Goal: Contribute content

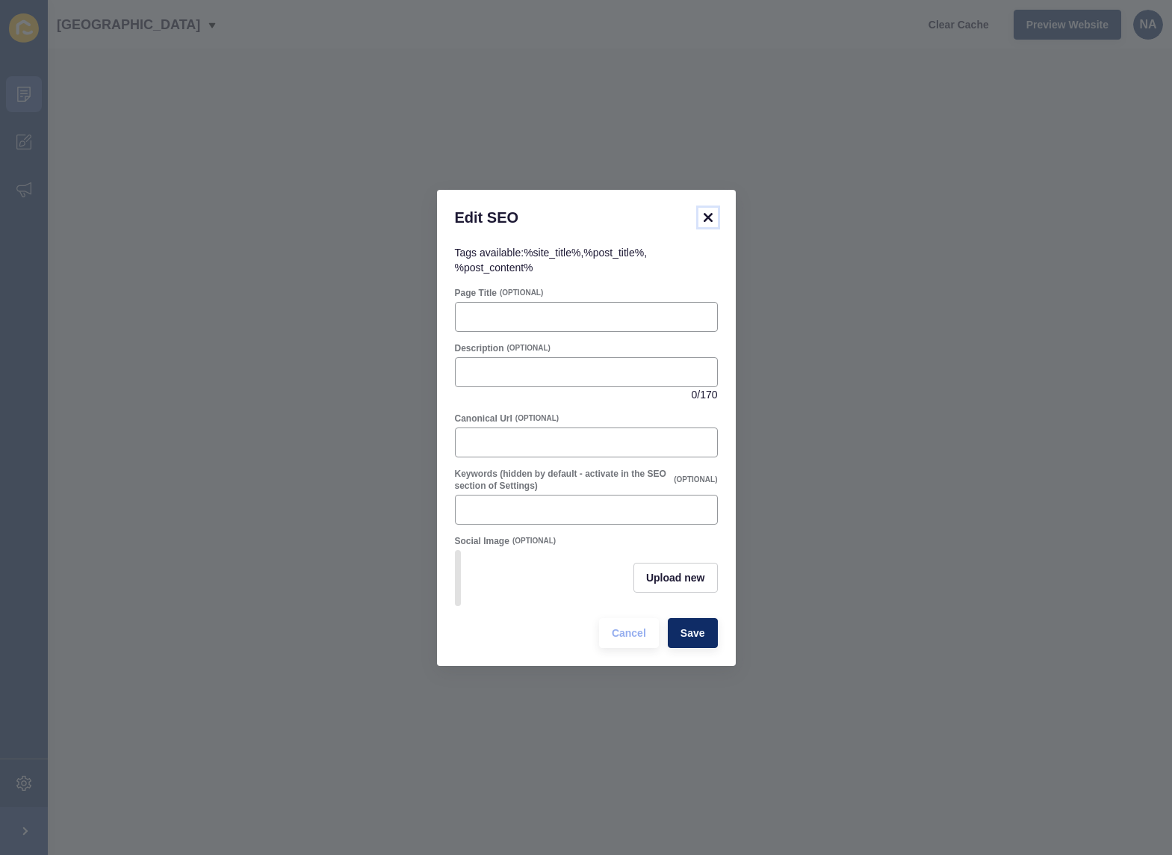
click at [706, 213] on icon at bounding box center [707, 217] width 9 height 9
paste input "Noble Avenue wins multiple honours & named #4 Top Small Office in [GEOGRAPHIC_D…"
drag, startPoint x: 485, startPoint y: 309, endPoint x: 433, endPoint y: 306, distance: 51.6
click at [433, 306] on div "Edit SEO Tags available: %site_title% , %post_title% , %post_content% Page Titl…" at bounding box center [586, 427] width 1172 height 855
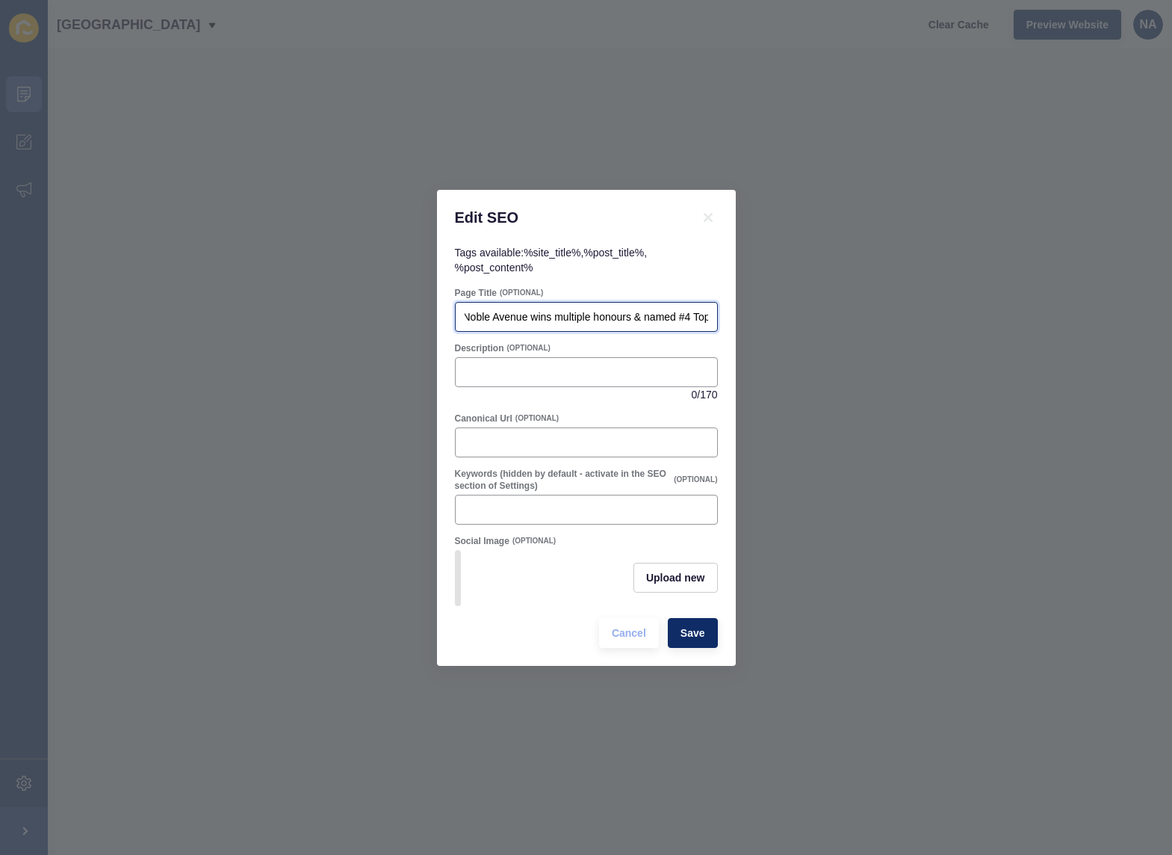
click at [547, 315] on input "Noble Avenue wins multiple honours & named #4 Top Small Office in [GEOGRAPHIC_D…" at bounding box center [587, 316] width 244 height 15
drag, startPoint x: 535, startPoint y: 312, endPoint x: 661, endPoint y: 314, distance: 126.3
click at [661, 314] on input "Noble Avenue wins multiple honours & named #4 Top Small Office in [GEOGRAPHIC_D…" at bounding box center [587, 316] width 244 height 15
click at [534, 312] on input "[GEOGRAPHIC_DATA] Named #4 Top Small Office in [GEOGRAPHIC_DATA] at the 2025 RE…" at bounding box center [587, 316] width 244 height 15
drag, startPoint x: 648, startPoint y: 310, endPoint x: 636, endPoint y: 309, distance: 12.0
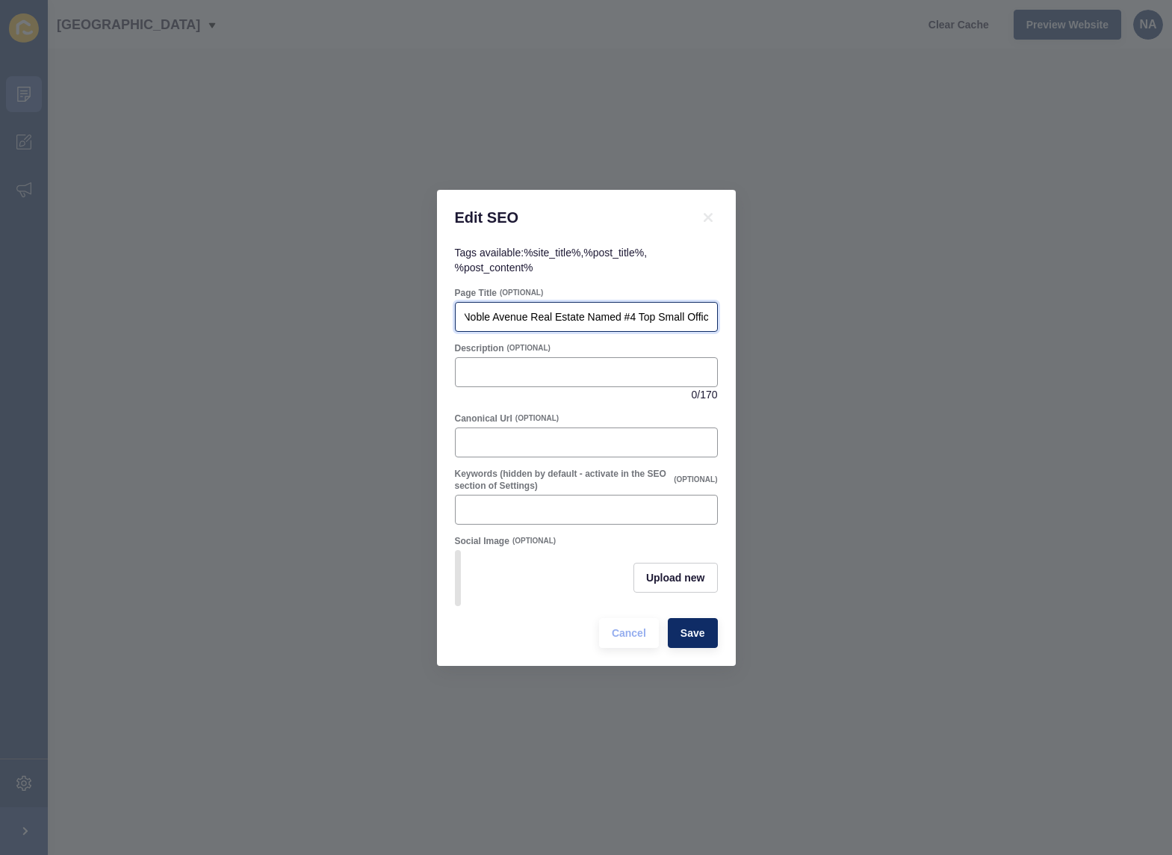
click at [633, 310] on input "Noble Avenue Real Estate Named #4 Top Small Office in [GEOGRAPHIC_DATA] at the …" at bounding box center [587, 316] width 244 height 15
drag, startPoint x: 687, startPoint y: 309, endPoint x: 704, endPoint y: 309, distance: 17.9
click at [704, 309] on input "Noble Avenue Real Estate Named Top Small Office in [GEOGRAPHIC_DATA] at the 202…" at bounding box center [587, 316] width 244 height 15
click at [619, 309] on input "Noble Avenue Real Estate Named Top Small Office in [GEOGRAPHIC_DATA] at the 202…" at bounding box center [587, 316] width 244 height 15
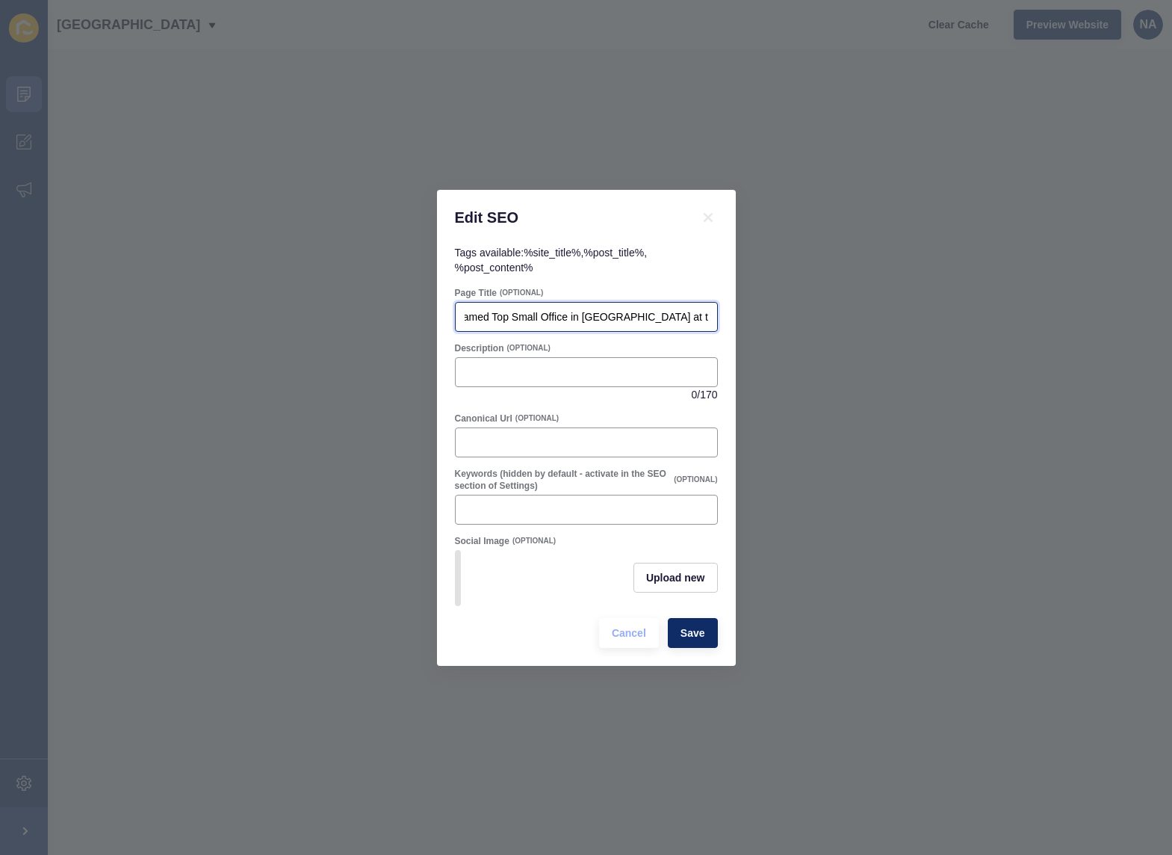
click at [632, 310] on input "Noble Avenue Real Estate Named Top Small Office in [GEOGRAPHIC_DATA] at the 202…" at bounding box center [587, 316] width 244 height 15
drag, startPoint x: 669, startPoint y: 309, endPoint x: 712, endPoint y: 309, distance: 42.6
click at [712, 309] on div "Noble Avenue Real Estate Named Top Small Office in [GEOGRAPHIC_DATA] at the 202…" at bounding box center [586, 317] width 263 height 30
click at [698, 312] on input "Noble Avenue Real Estate Named Top Small Office in [GEOGRAPHIC_DATA] at the 202…" at bounding box center [587, 316] width 244 height 15
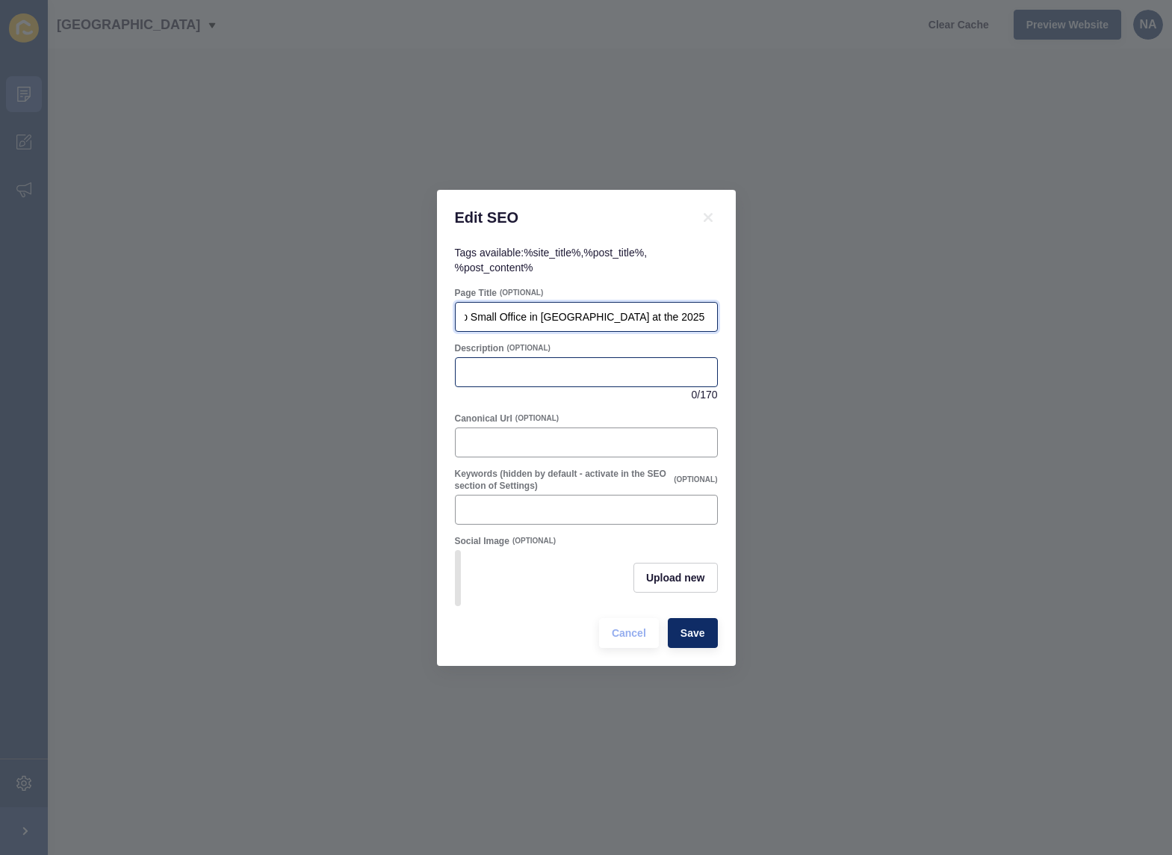
type input "Noble Avenue Real Estate Named Top Small Office in [GEOGRAPHIC_DATA] at the 202…"
click at [571, 370] on input "Description" at bounding box center [587, 372] width 244 height 15
paste input "Noble Avenue named #4 Small Office in [GEOGRAPHIC_DATA] at the 2025 REIWA Award…"
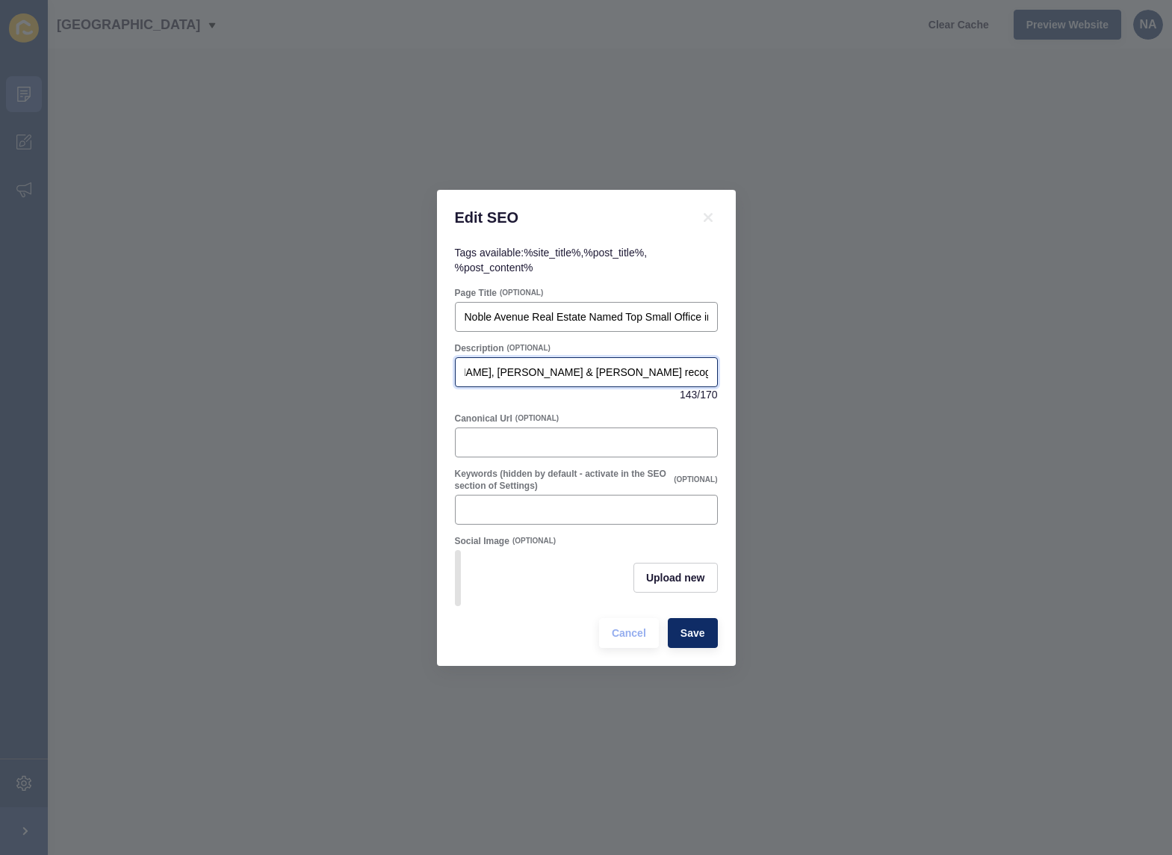
type input "Noble Avenue named #4 Small Office in [GEOGRAPHIC_DATA] at the 2025 REIWA Award…"
click at [519, 427] on div at bounding box center [586, 442] width 263 height 30
paste input "Top Small Office WA real estate"
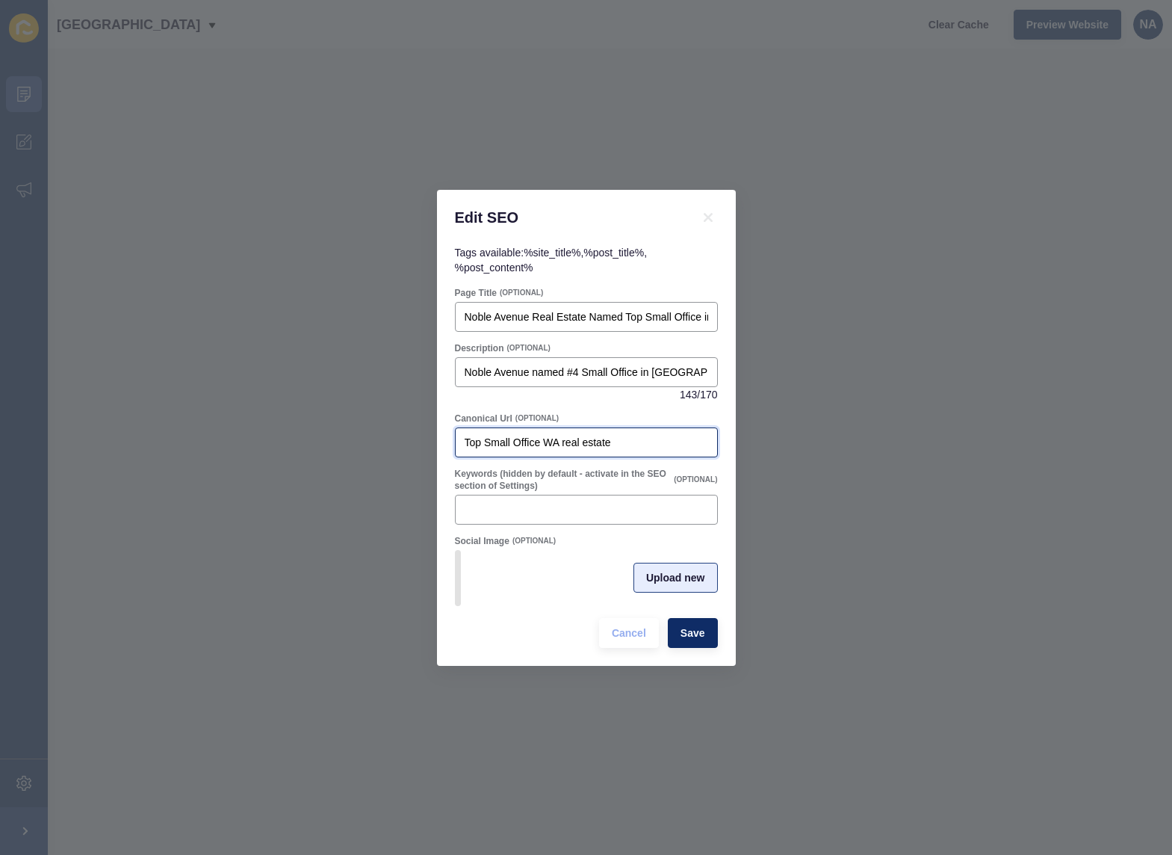
type input "Top Small Office WA real estate"
click at [657, 577] on span "Upload new" at bounding box center [675, 577] width 59 height 15
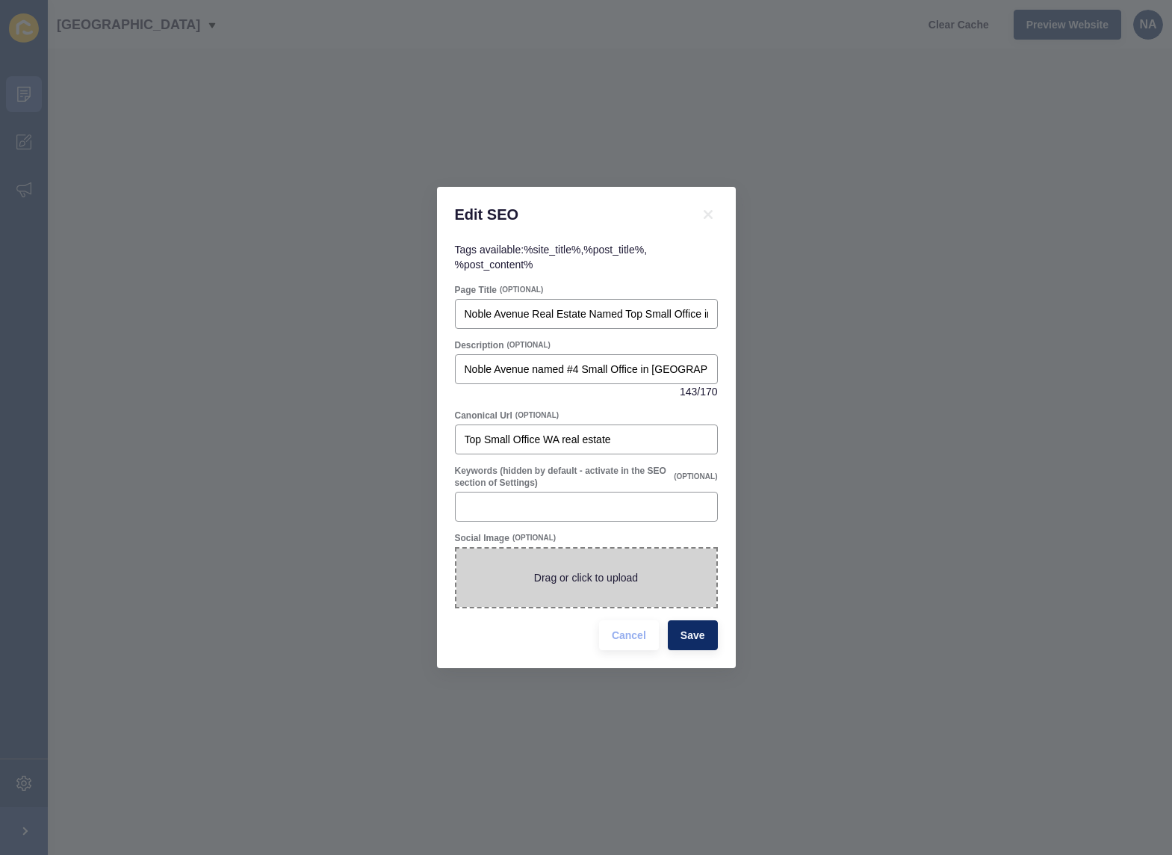
click at [583, 580] on span at bounding box center [586, 577] width 260 height 58
click at [456, 548] on input "Drag or click to upload" at bounding box center [456, 548] width 0 height 0
type input "C:\fakepath\reiwa.comAwardsBall2025194.jpg"
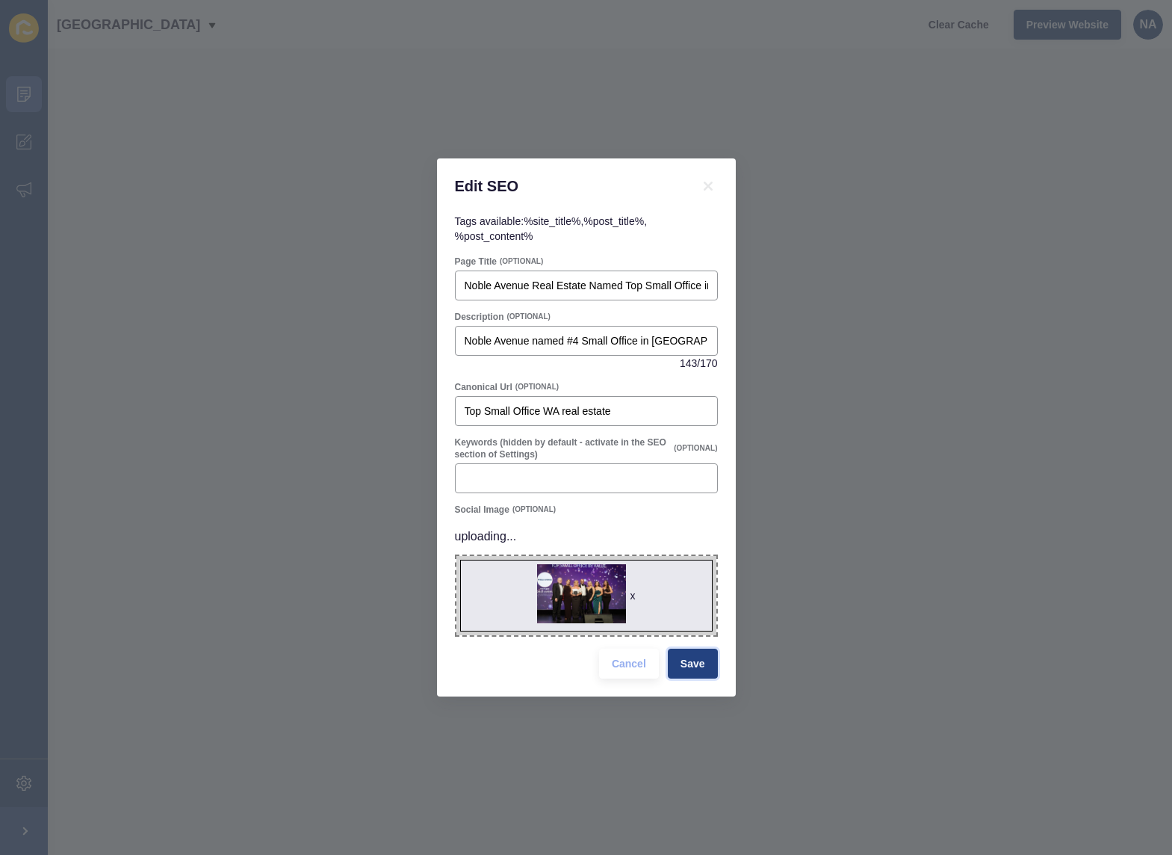
click at [702, 650] on button "Save" at bounding box center [693, 663] width 50 height 30
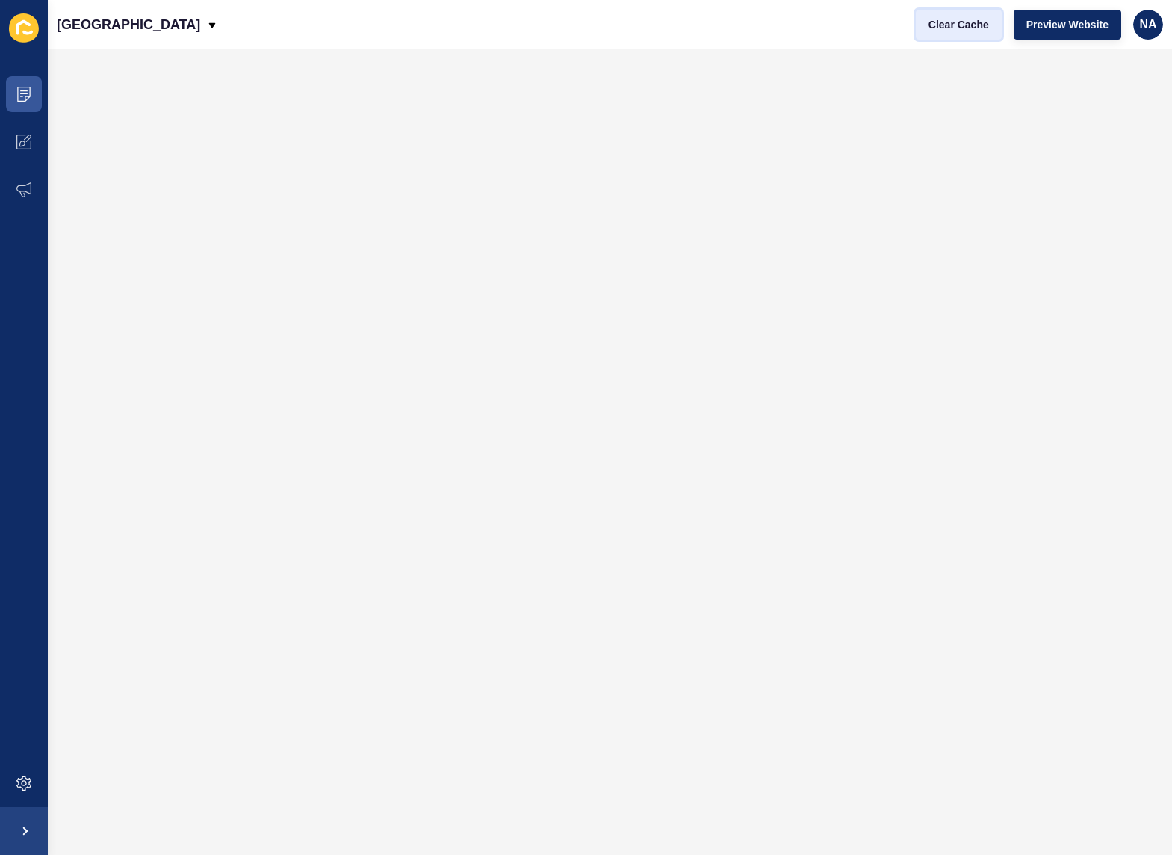
click at [961, 24] on span "Clear Cache" at bounding box center [959, 24] width 61 height 15
click at [938, 22] on span "Clear Cache" at bounding box center [959, 24] width 61 height 15
click at [961, 25] on span "Clear Cache" at bounding box center [959, 24] width 61 height 15
